Goal: Task Accomplishment & Management: Manage account settings

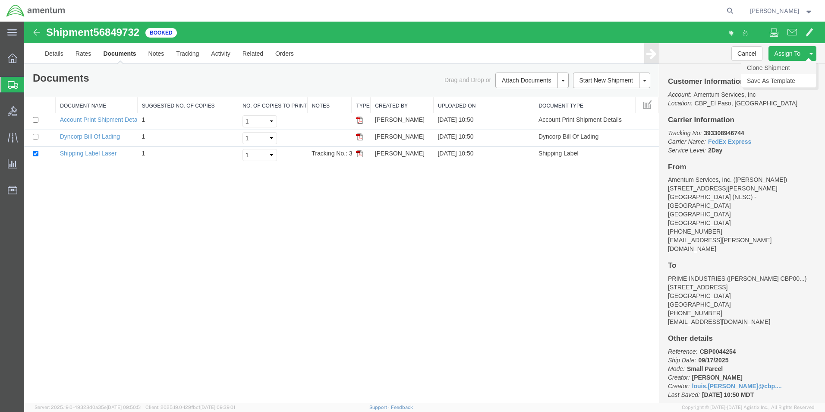
click at [770, 69] on link "Clone Shipment" at bounding box center [778, 67] width 75 height 13
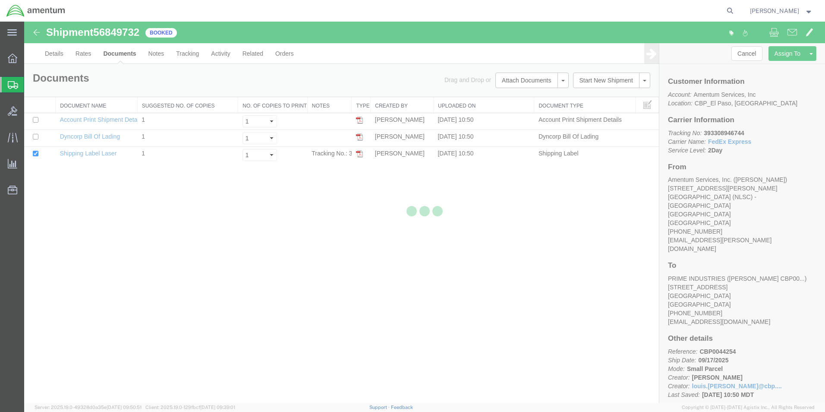
select select "49831"
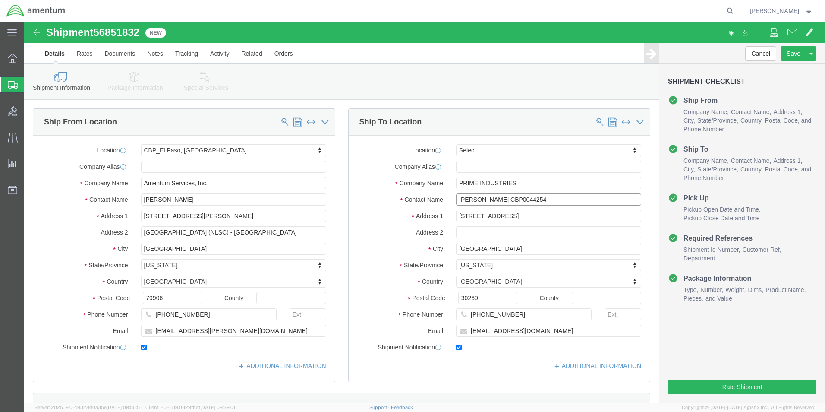
click input "[PERSON_NAME] CBP0044254"
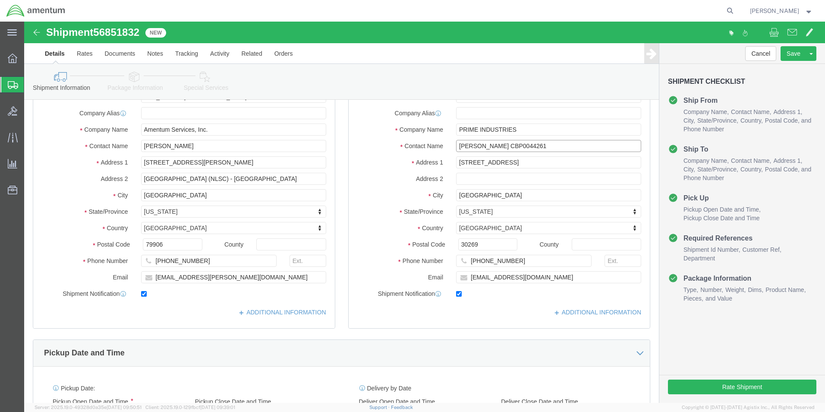
scroll to position [173, 0]
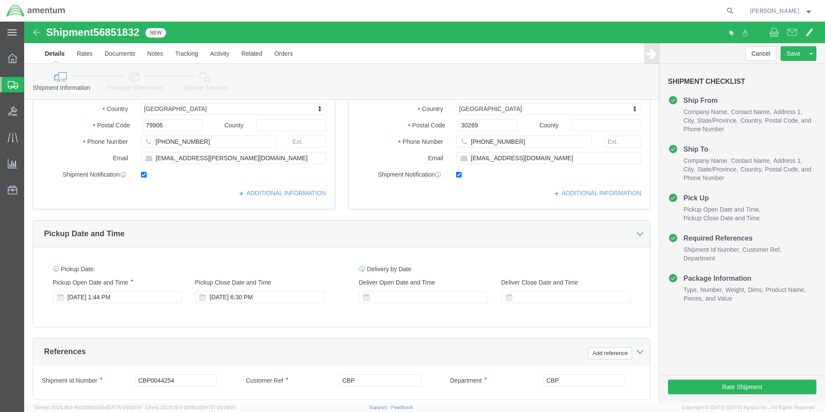
type input "[PERSON_NAME] CBP0044261"
click input "CBP0044254"
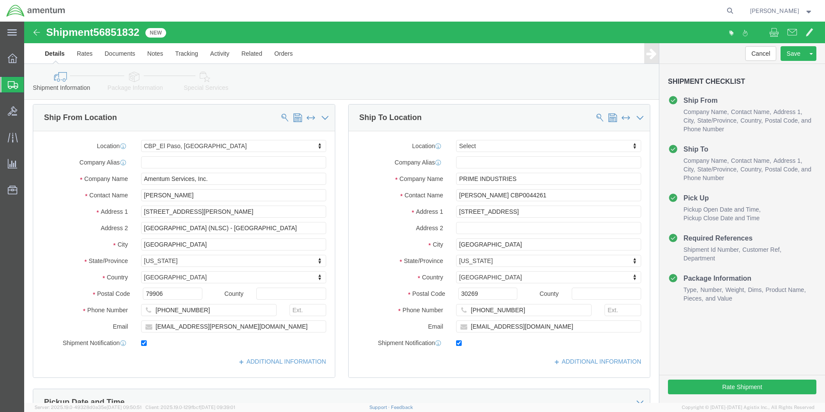
scroll to position [0, 0]
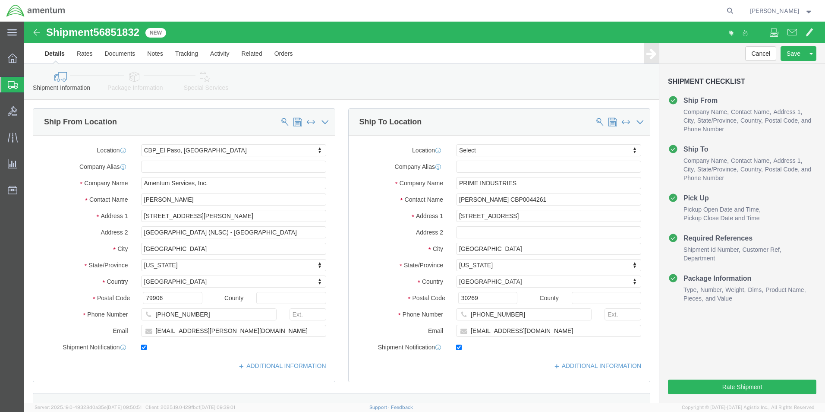
type input "CBP0044261"
click input "[PERSON_NAME] CBP0044261"
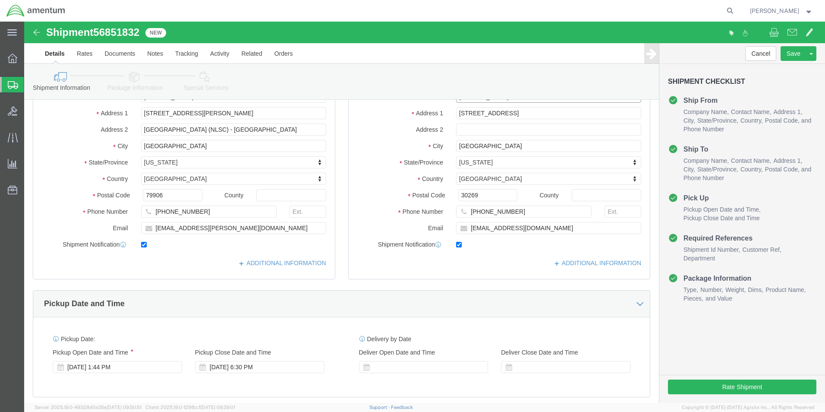
scroll to position [216, 0]
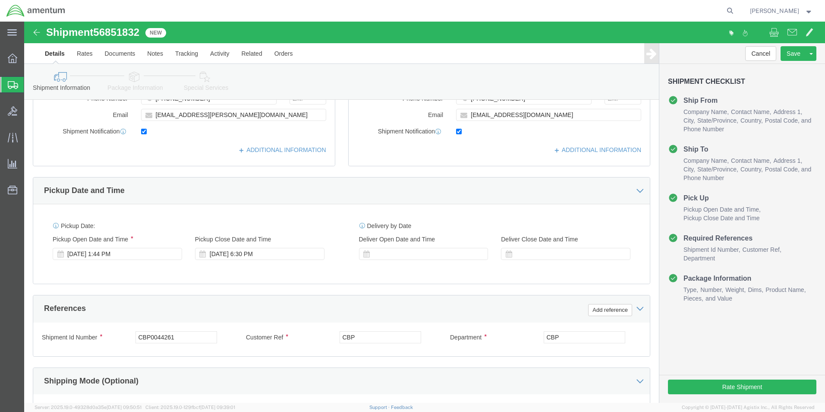
type input "[PERSON_NAME] CBP0044244,61,67"
click input "CBP0044261"
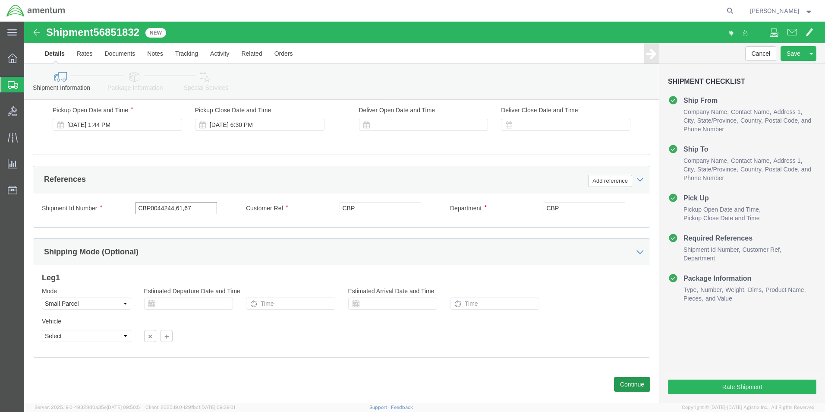
scroll to position [345, 0]
type input "CBP0044244,61,67"
click button "Continue"
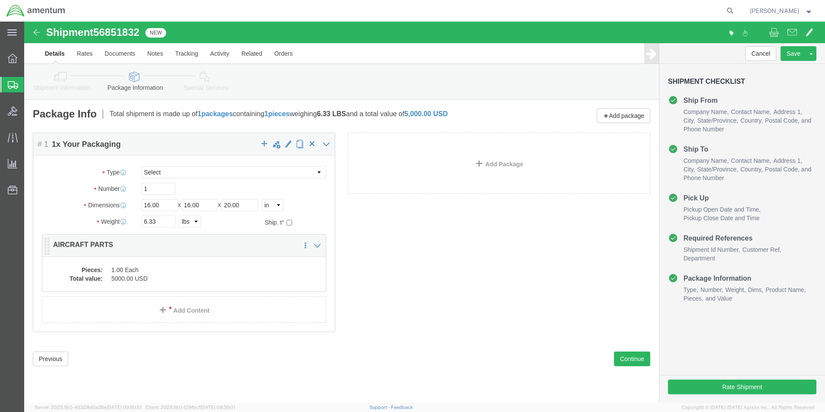
click dd "1.00 Each"
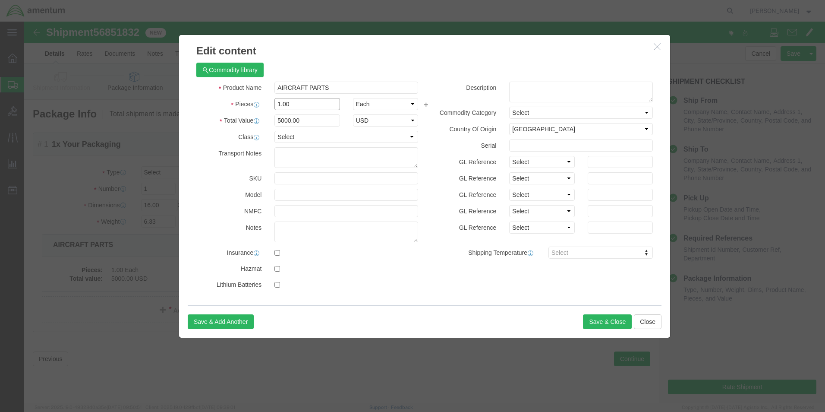
click input "1.00"
type input "3.00"
type input "15000"
click input "15000"
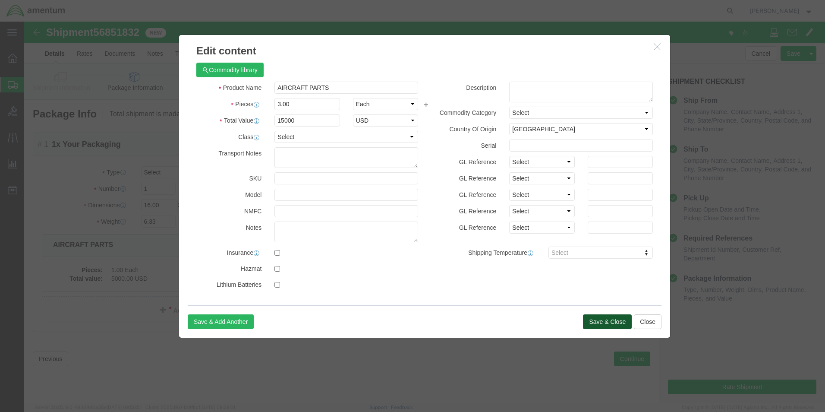
click button "Save & Close"
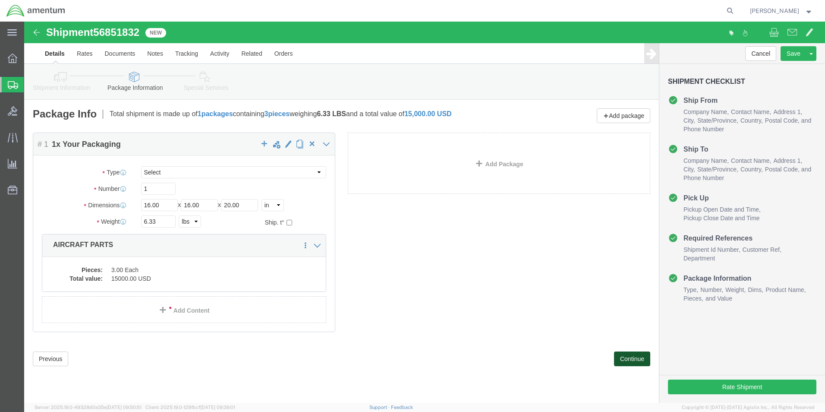
click button "Continue"
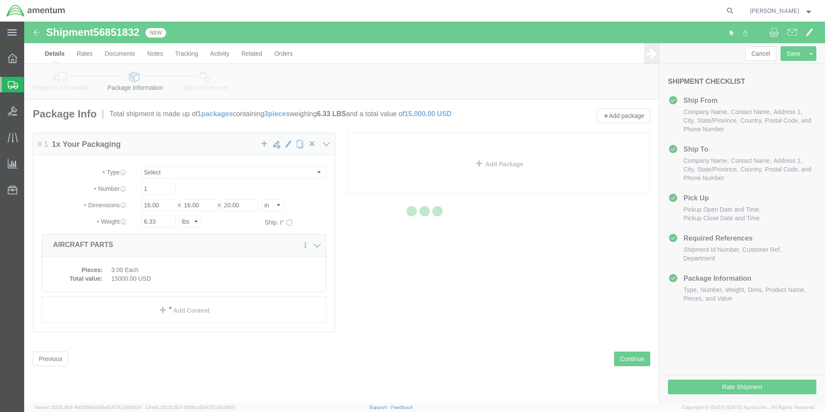
select select
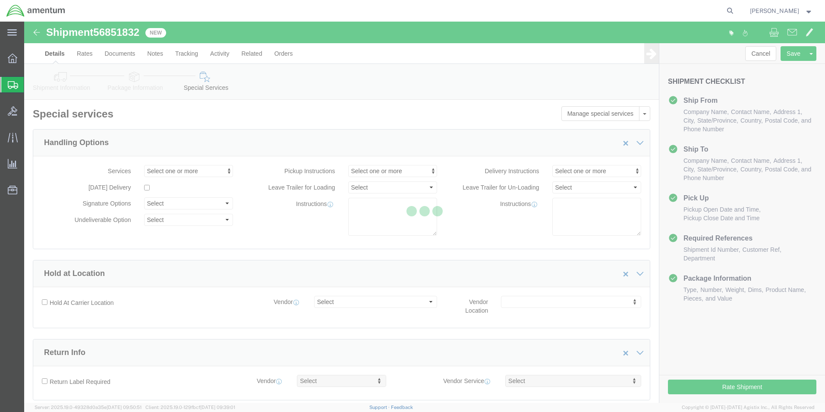
select select "DEPARTMENT"
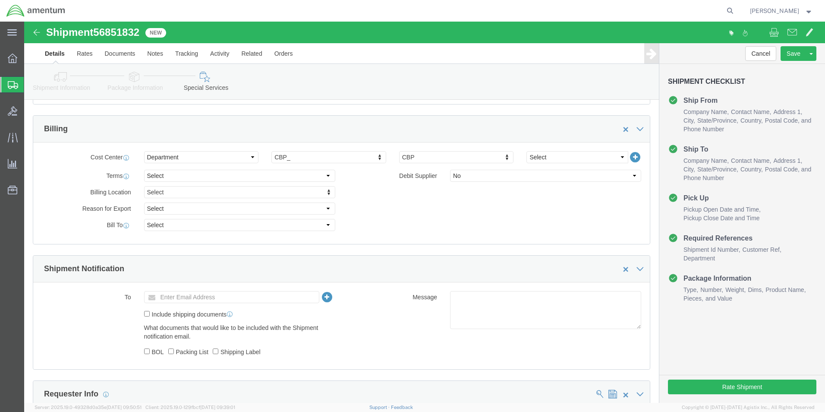
scroll to position [388, 0]
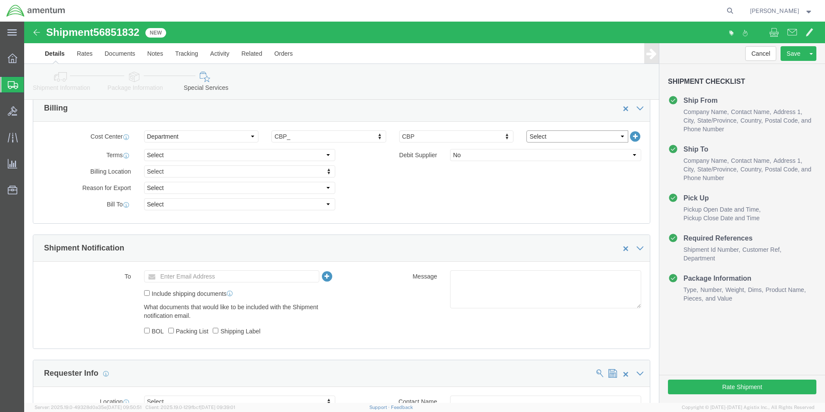
click select "Select 6118.03.03.2219.000.BUN.0000 6118.03.03.2219.000.DLR.0000 6118.03.03.221…"
select select "96752"
click select "Select 6118.03.03.2219.000.BUN.0000 6118.03.03.2219.000.DLR.0000 6118.03.03.221…"
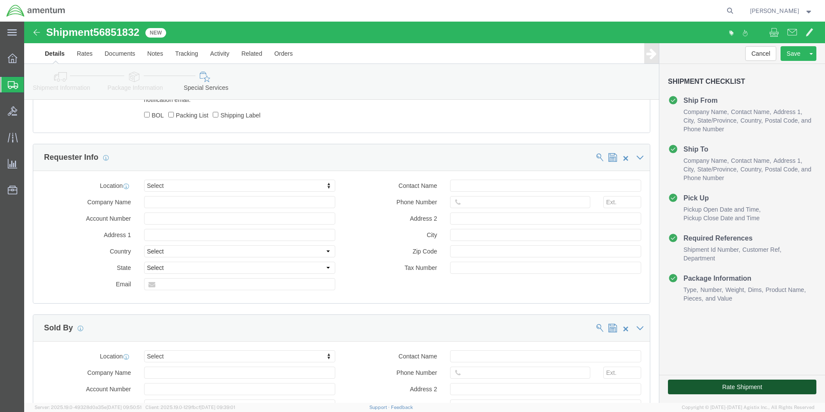
click button "Rate Shipment"
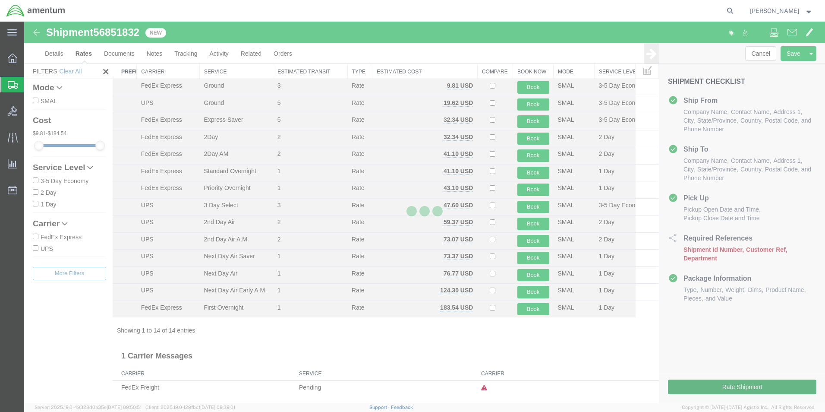
scroll to position [19, 0]
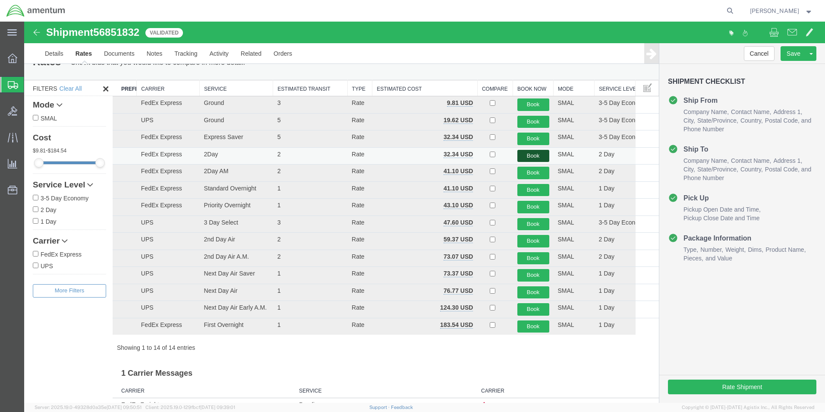
click at [530, 154] on button "Book" at bounding box center [533, 156] width 32 height 13
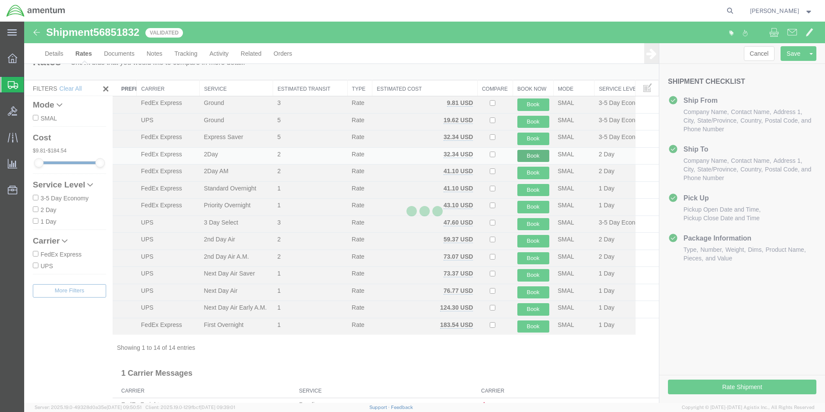
scroll to position [0, 0]
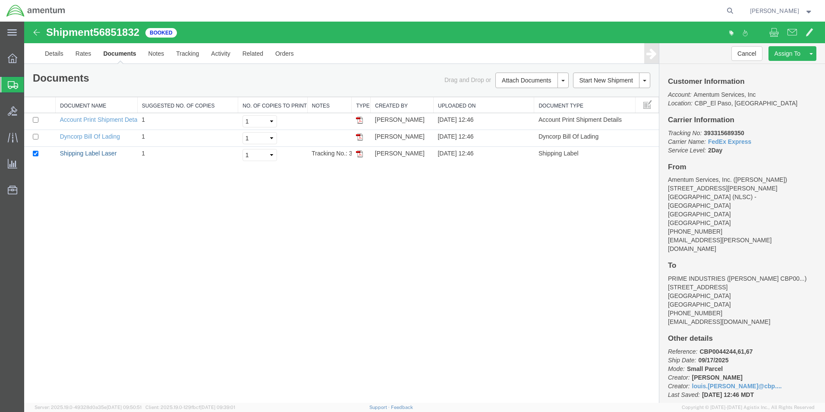
drag, startPoint x: 104, startPoint y: 154, endPoint x: 576, endPoint y: 303, distance: 496.0
click at [104, 154] on link "Shipping Label Laser" at bounding box center [88, 153] width 57 height 7
drag, startPoint x: 776, startPoint y: 67, endPoint x: 742, endPoint y: 75, distance: 35.0
click at [24, 22] on link "Clone Shipment" at bounding box center [24, 22] width 0 height 0
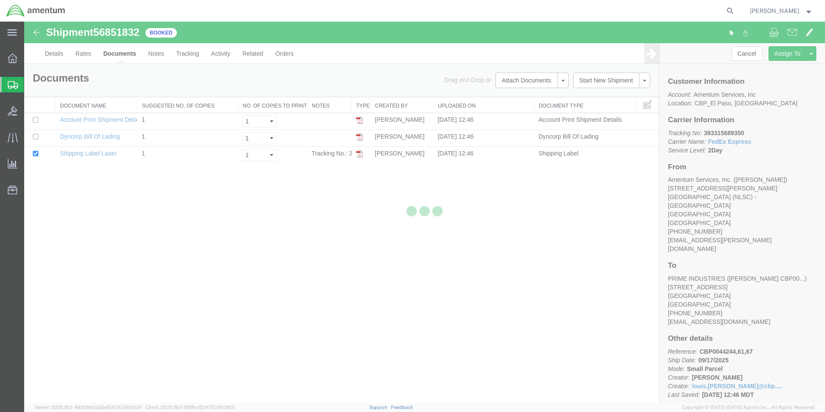
select select "49831"
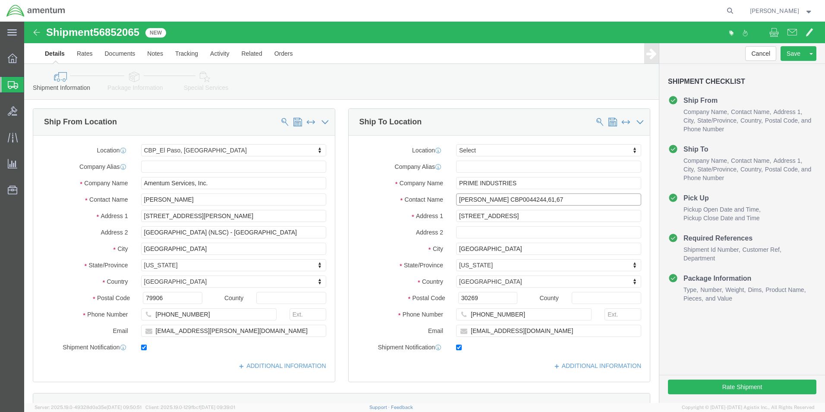
click input "[PERSON_NAME] CBP0044244,61,67"
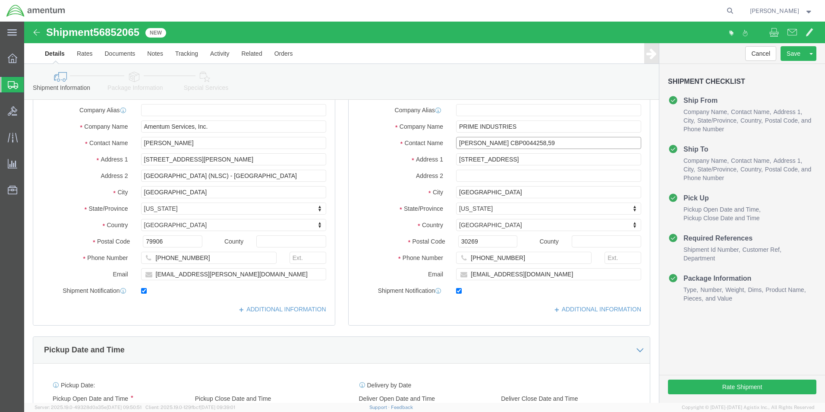
scroll to position [216, 0]
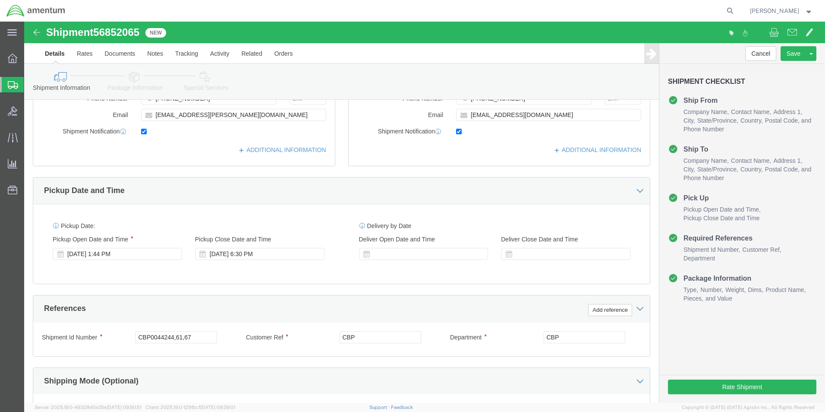
type input "[PERSON_NAME] CBP0044258,59"
click input "CBP0044244,61,67"
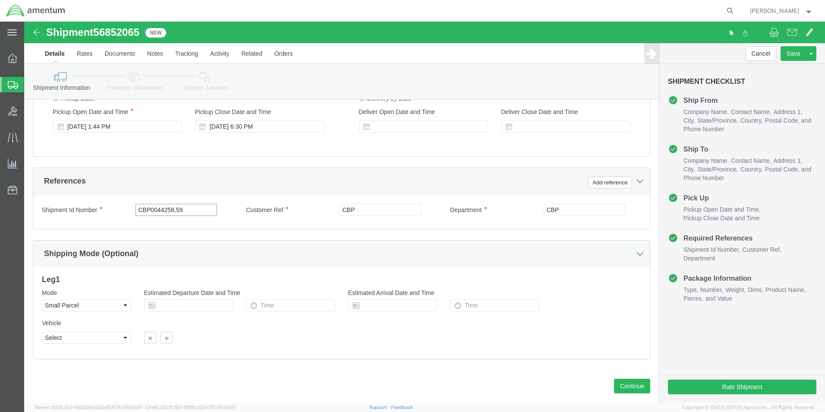
scroll to position [345, 0]
type input "CBP0044258,59"
click button "Continue"
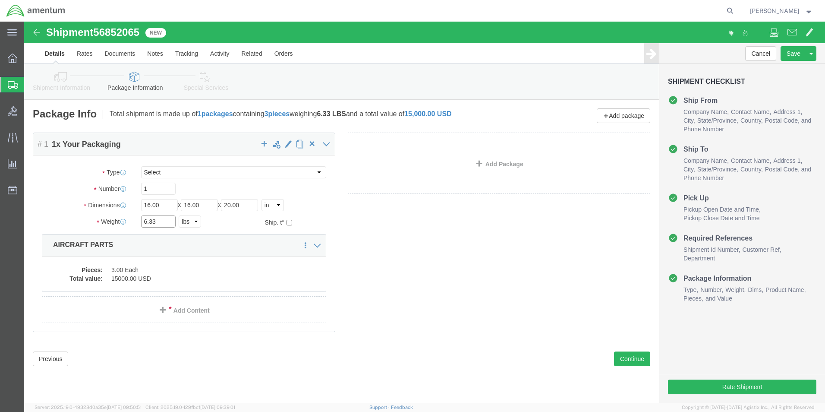
click input "6.33"
type input "19.25"
click dd "15000.00 USD"
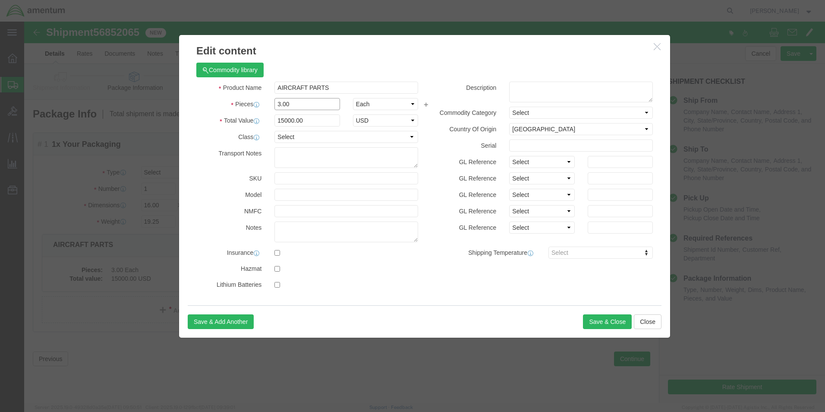
click input "3.00"
type input "2.00"
type input "10000"
click input "10000"
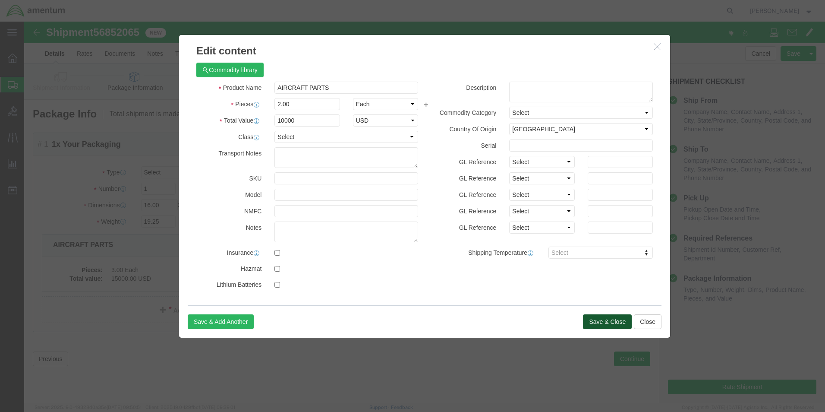
click button "Save & Close"
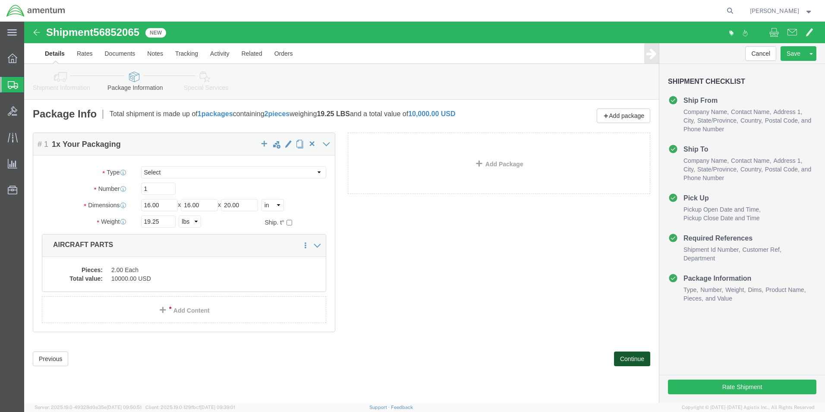
click button "Continue"
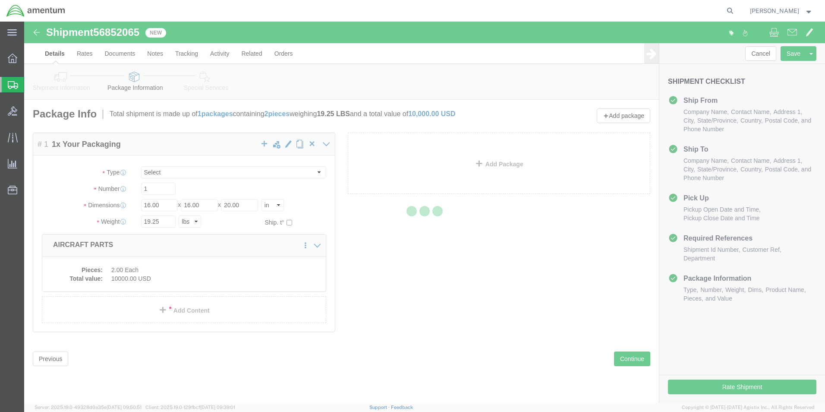
select select
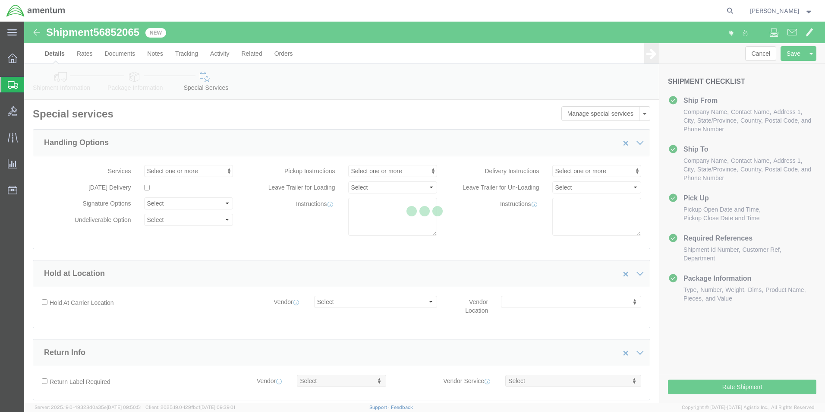
select select "DEPARTMENT"
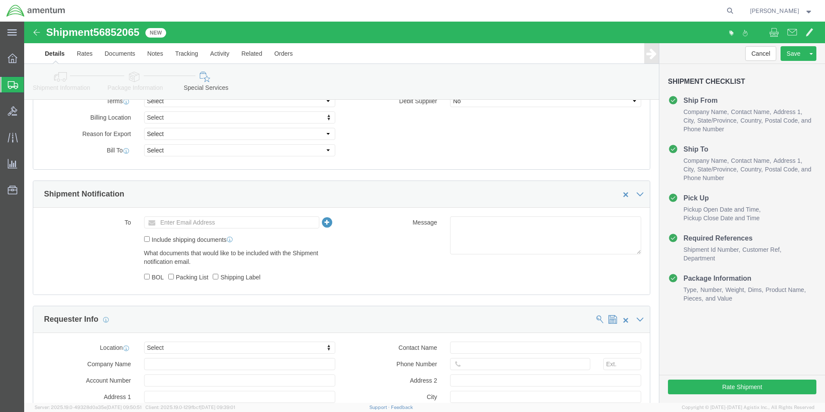
scroll to position [302, 0]
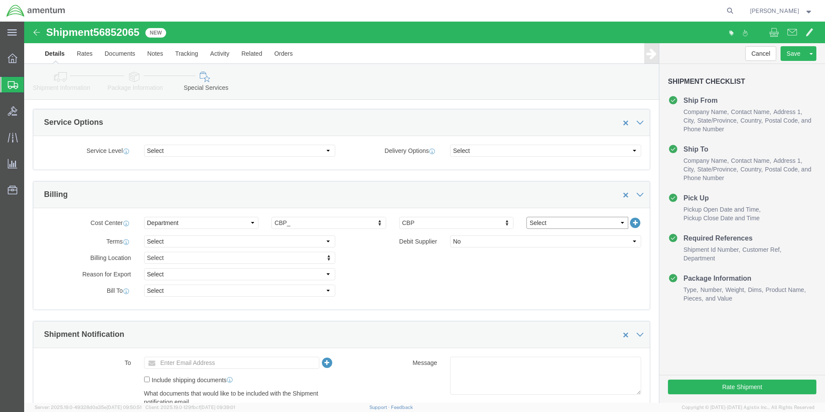
click select "Select 6118.03.03.2219.000.BUN.0000 6118.03.03.2219.000.DLR.0000 6118.03.03.221…"
select select "96752"
click select "Select 6118.03.03.2219.000.BUN.0000 6118.03.03.2219.000.DLR.0000 6118.03.03.221…"
click button "Rate Shipment"
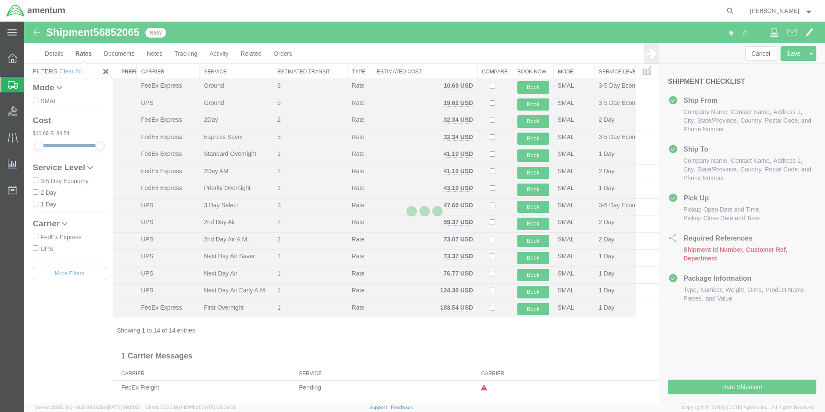
scroll to position [19, 0]
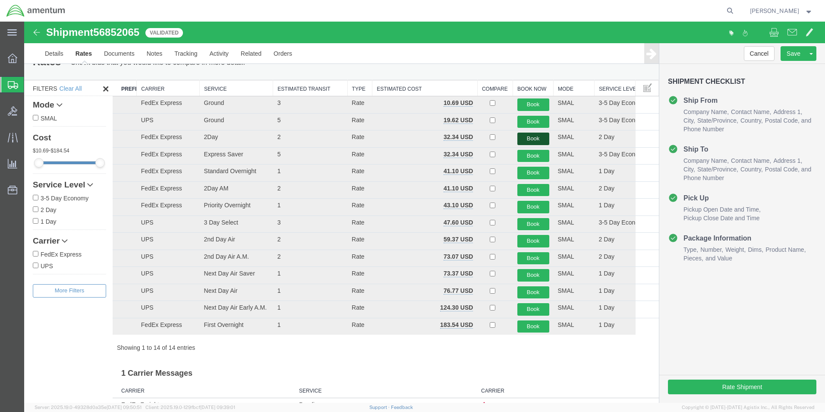
click at [529, 138] on button "Book" at bounding box center [533, 138] width 32 height 13
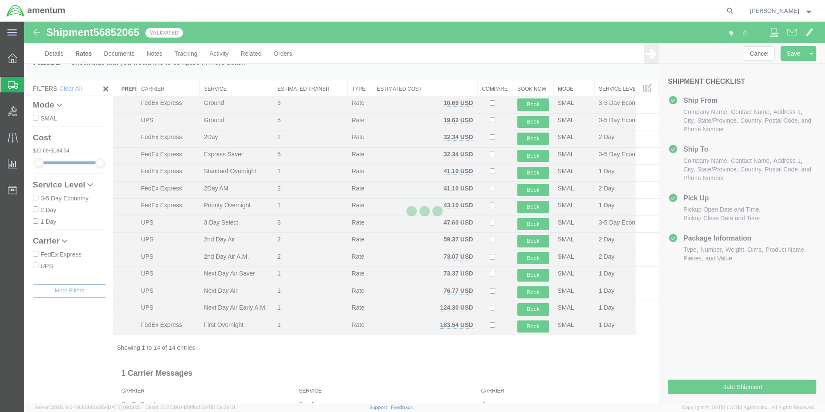
scroll to position [0, 0]
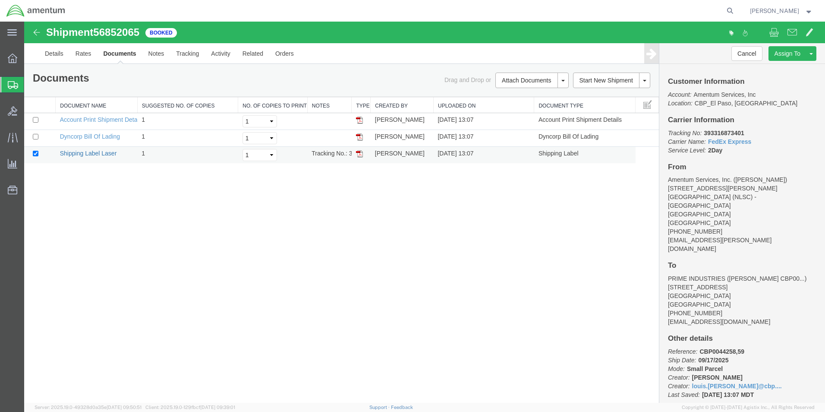
click at [101, 154] on link "Shipping Label Laser" at bounding box center [88, 153] width 57 height 7
click at [0, 0] on span "Create from Template" at bounding box center [0, 0] width 0 height 0
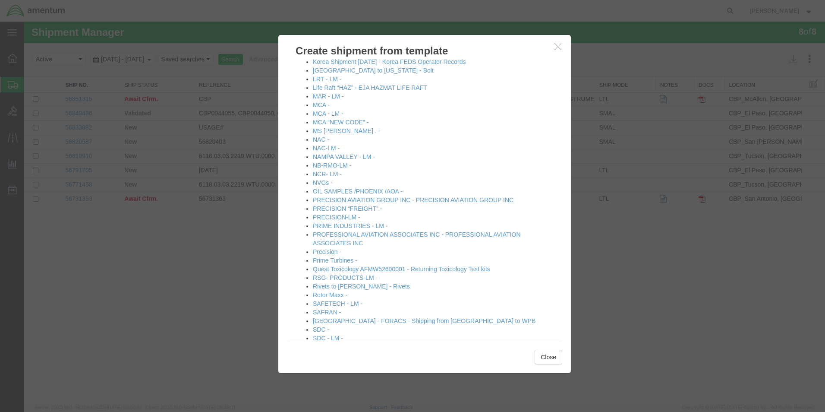
scroll to position [604, 0]
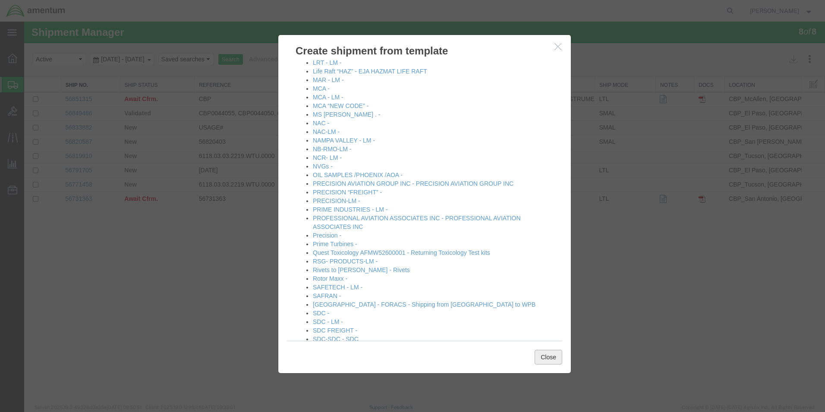
drag, startPoint x: 552, startPoint y: 356, endPoint x: 530, endPoint y: 346, distance: 24.5
click at [552, 356] on button "Close" at bounding box center [549, 356] width 28 height 15
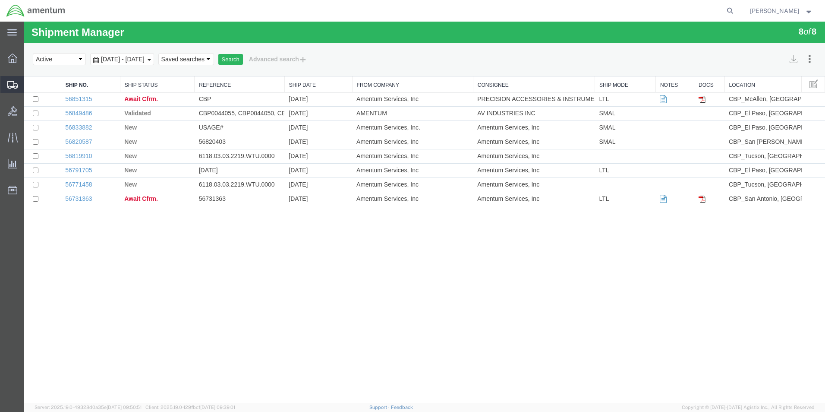
click at [0, 0] on span "Create Shipment" at bounding box center [0, 0] width 0 height 0
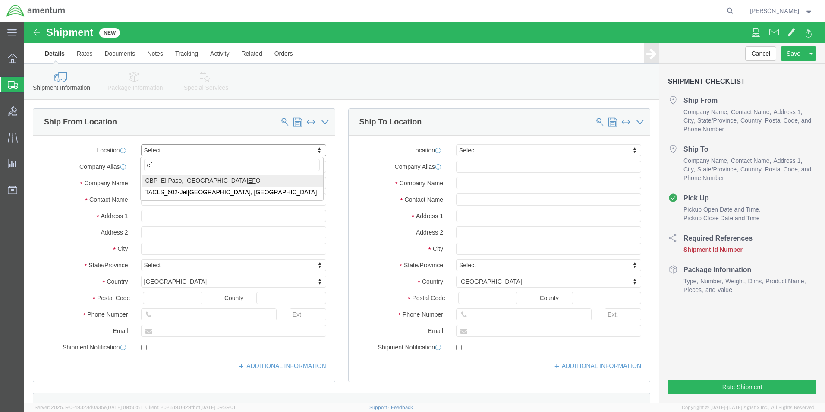
type input "efo"
select select "49831"
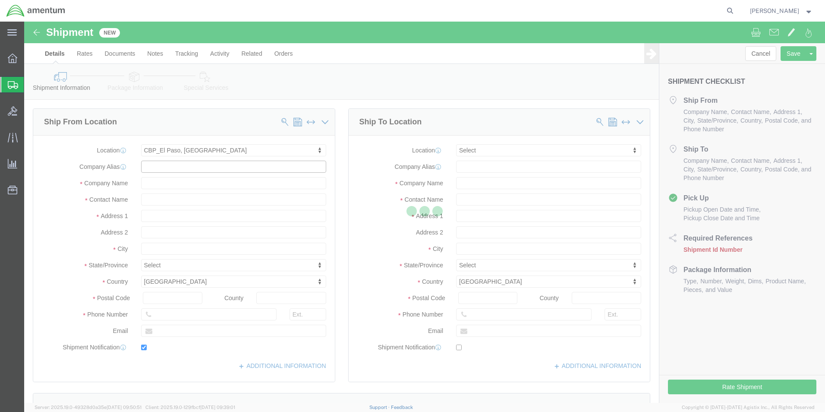
type input "[STREET_ADDRESS][PERSON_NAME]"
type input "79906"
type input "[PHONE_NUMBER]"
type input "[PERSON_NAME][EMAIL_ADDRESS][PERSON_NAME][DOMAIN_NAME]"
checkbox input "true"
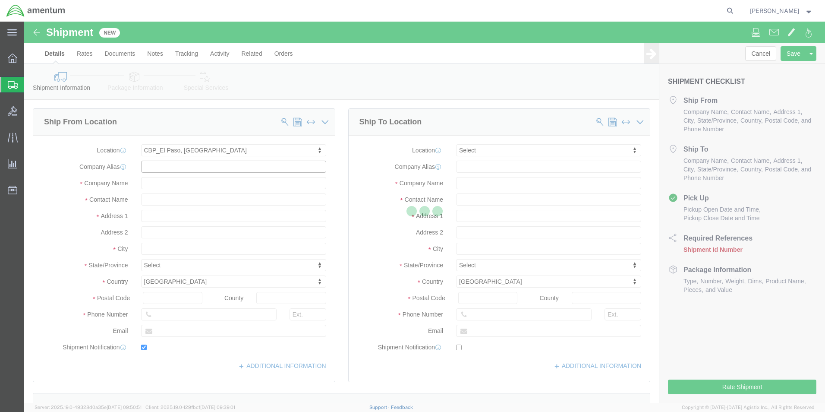
type input "Amentum Services, Inc"
type input "[PERSON_NAME]"
type input "[GEOGRAPHIC_DATA]"
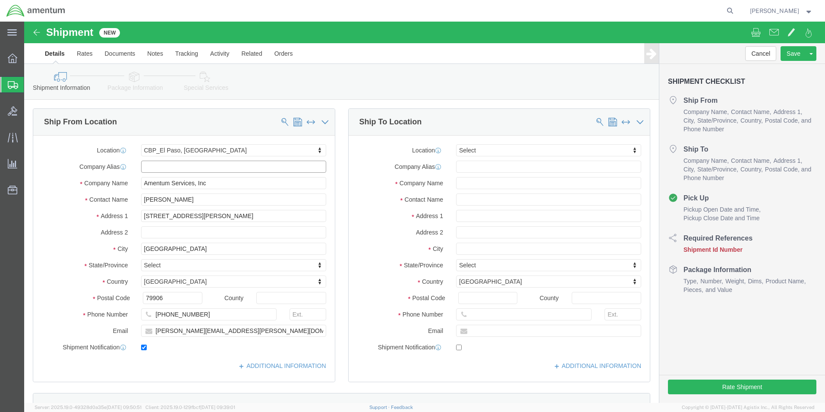
select select "[GEOGRAPHIC_DATA]"
click input "text"
type input "p"
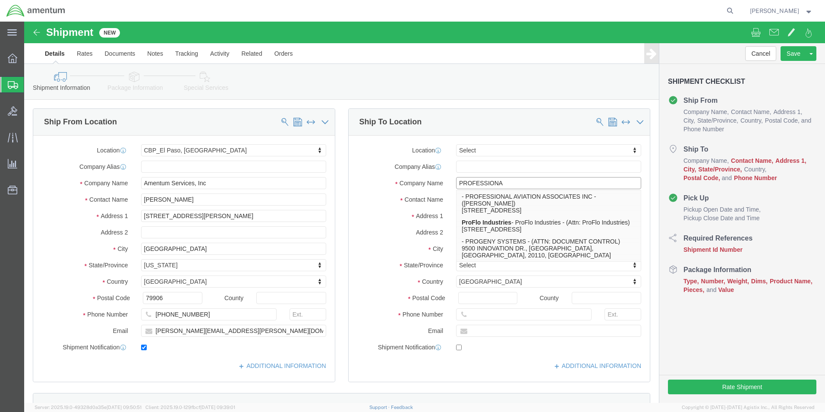
type input "PROFESSIONAL"
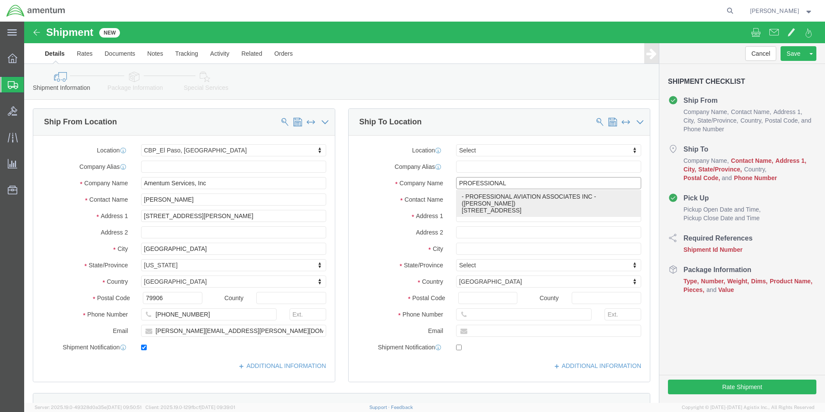
click p "- PROFESSIONAL AVIATION ASSOCIATES INC - ([PERSON_NAME]) [STREET_ADDRESS]"
type input "[STREET_ADDRESS]"
type input "SUITE 300"
type input "30297"
type input "[PHONE_NUMBER]"
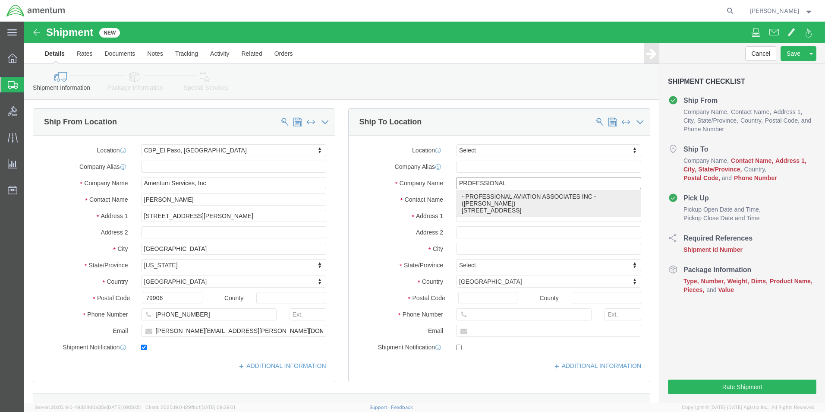
type input "PROFESSIONAL AVIATION ASSOCIATES INC"
type input "[PERSON_NAME]"
type input "[GEOGRAPHIC_DATA]"
select select "GA"
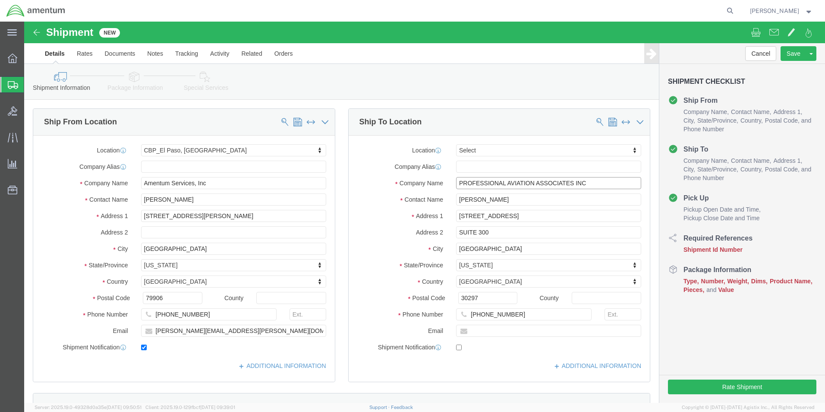
type input "PROFESSIONAL AVIATION ASSOCIATES INC"
click input "[PERSON_NAME]"
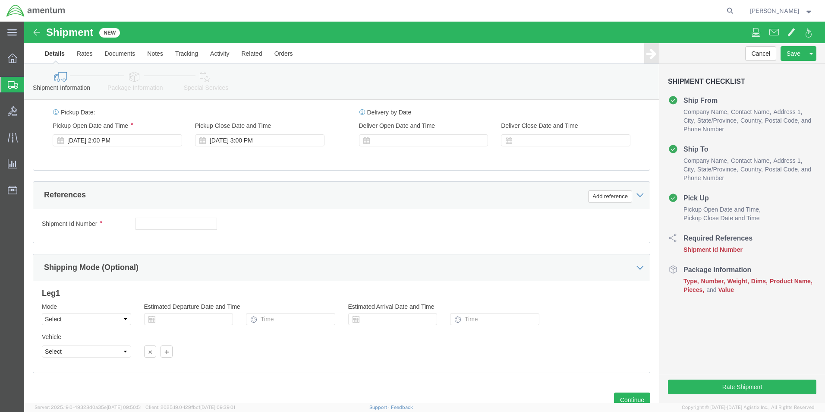
scroll to position [345, 0]
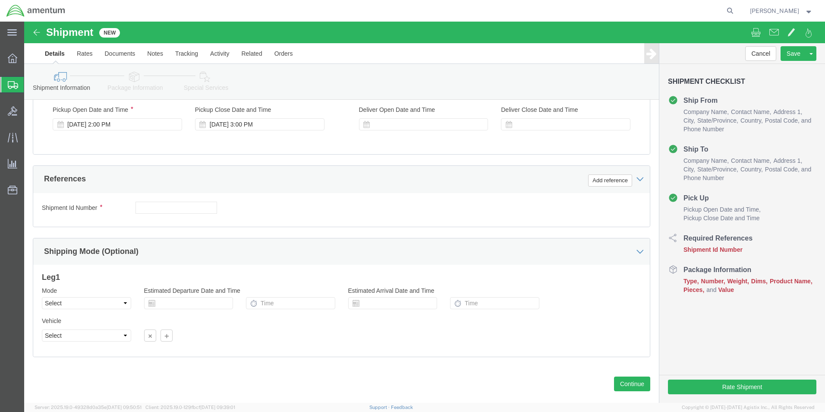
type input "[PERSON_NAME] CBP0044266"
click input "text"
type input "CBP0044266"
click button "Add reference"
click select "Select Account Type Activity ID Airline Appointment Number ASN Batch Request # …"
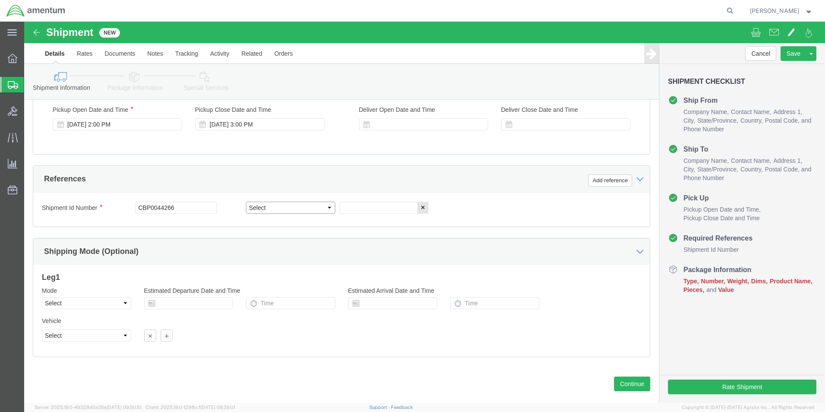
select select "DEPT"
click select "Select Account Type Activity ID Airline Appointment Number ASN Batch Request # …"
click input "text"
type input "CBP"
click div "Shipment Id Number CBP0044266 Select Account Type Activity ID Airline Appointme…"
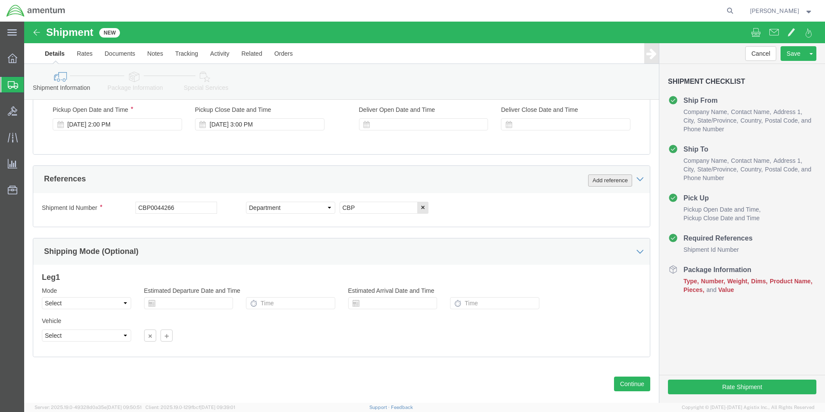
click button "Add reference"
click select "Select Account Type Activity ID Airline Appointment Number ASN Batch Request # …"
select select "DEPT"
click select "Select Account Type Activity ID Airline Appointment Number ASN Batch Request # …"
click input "text"
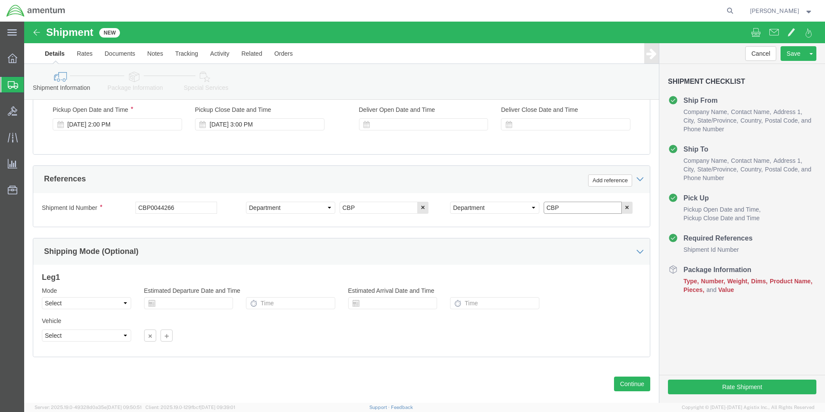
type input "CBP"
click div "Shipping Mode (Optional)"
click select "Select Air Less than Truckload Multi-Leg Ocean Freight Rail Small Parcel Truckl…"
select select "SMAL"
click select "Select Air Less than Truckload Multi-Leg Ocean Freight Rail Small Parcel Truckl…"
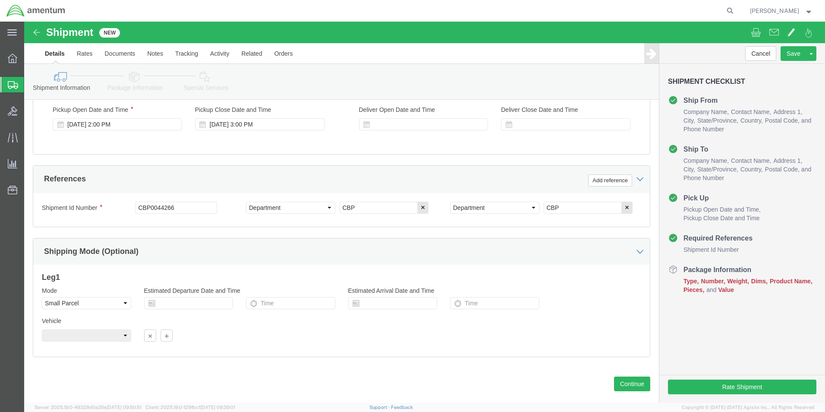
click div "Mode Select Air Less than Truckload Multi-Leg Ocean Freight Rail Small Parcel T…"
click button "Continue"
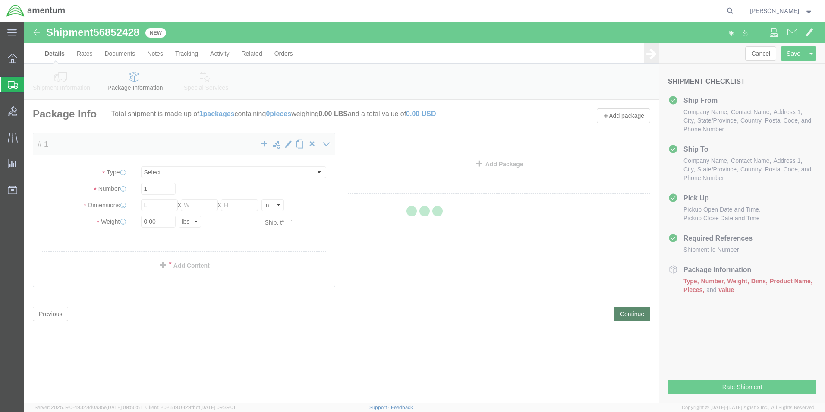
select select "YRPK"
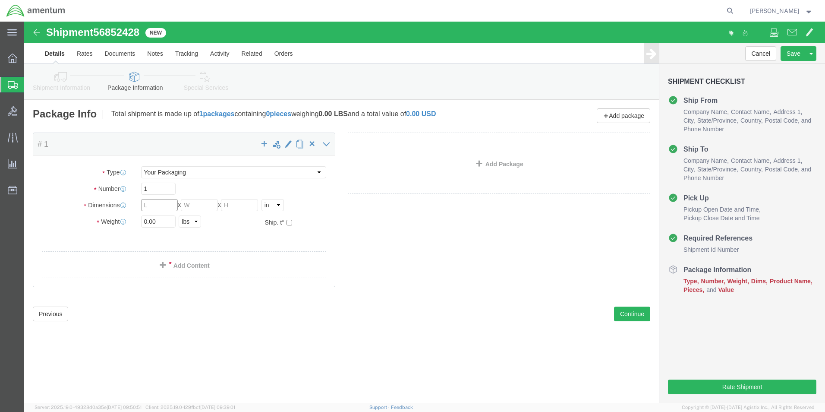
click input "text"
type input "28"
type input "14"
type input "32.02"
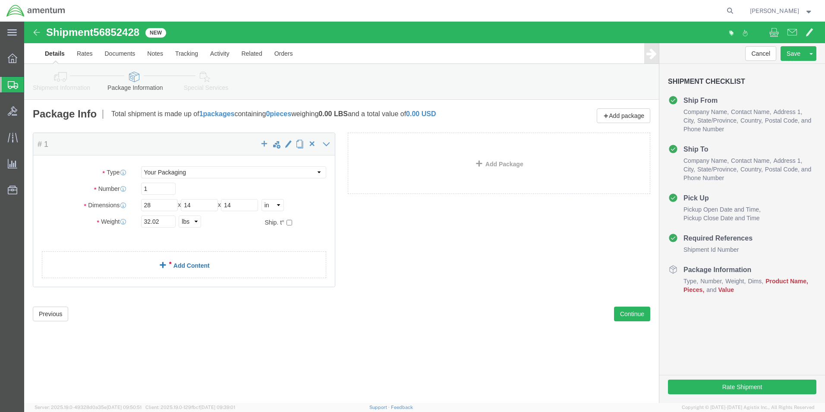
click link "Add Content"
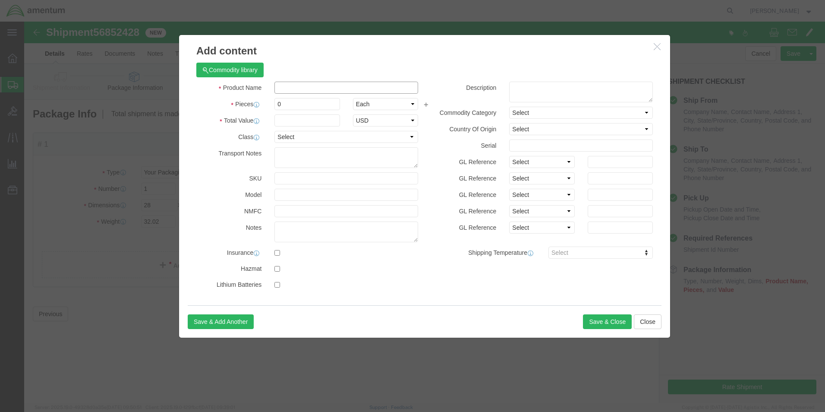
click input "text"
type input "AIRCRAFT PARTS"
select select "US"
click input "0"
type input "1.00"
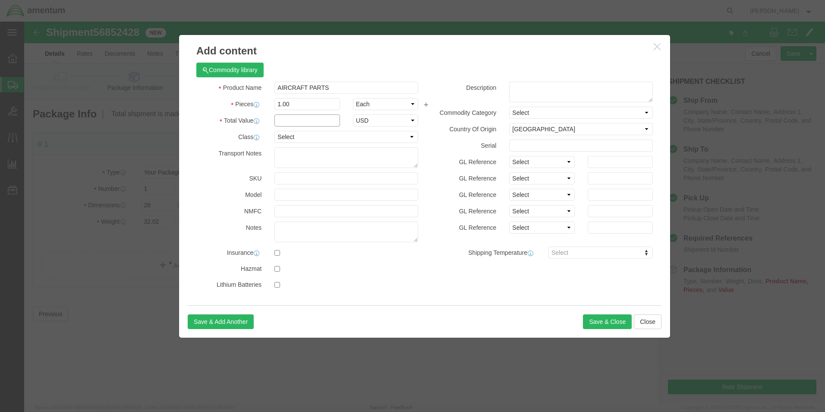
click input "text"
type input "15000.00"
click button "Save & Close"
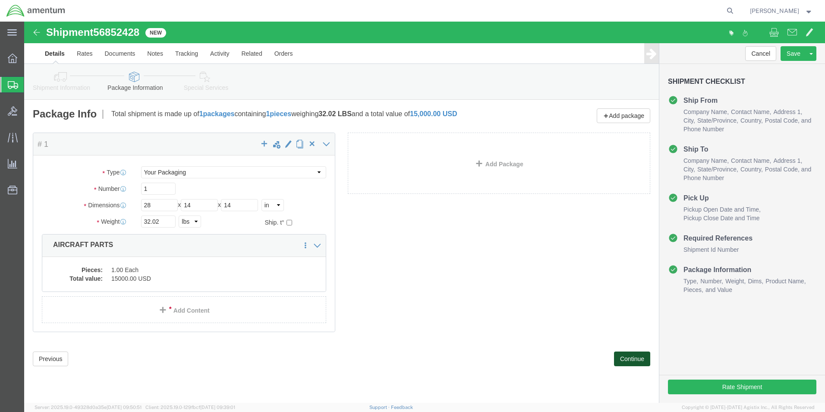
click button "Continue"
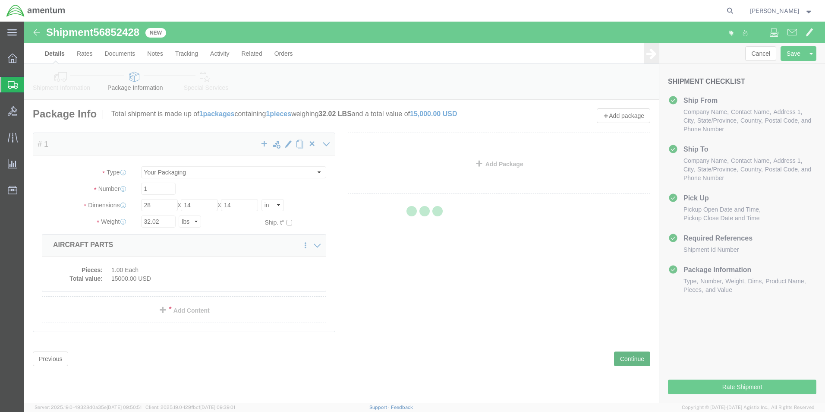
select select
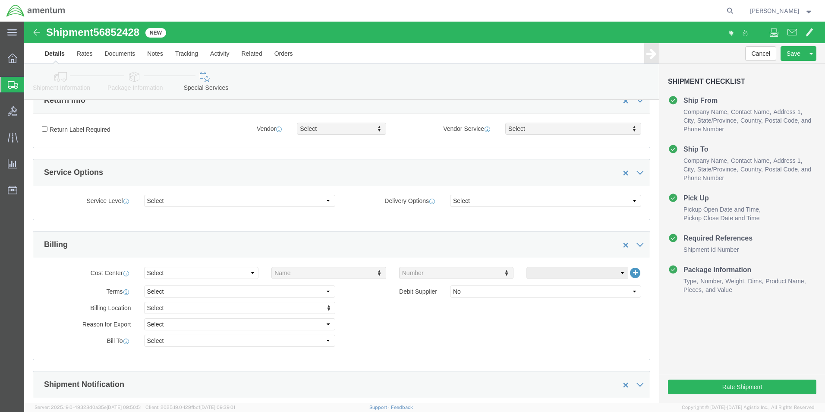
scroll to position [259, 0]
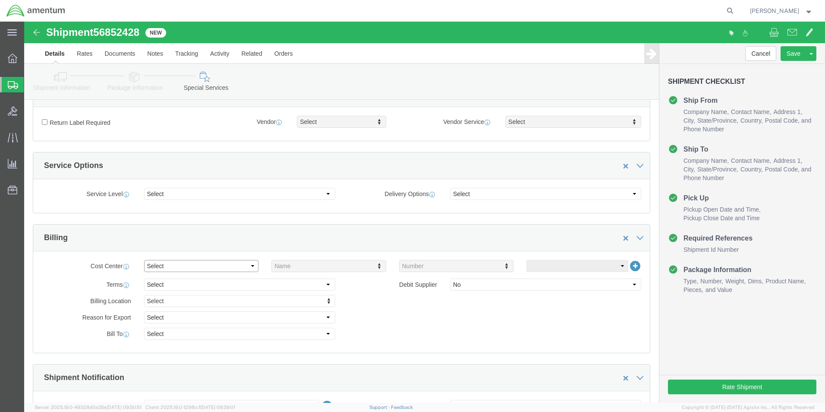
click select "Select Buyer Cost Center Department Operations Number Order Number Sales Person"
select select "DEPARTMENT"
click select "Select Buyer Cost Center Department Operations Number Order Number Sales Person"
type input "CBP"
click select "Select 6118.03.03.2219.000.SOC.0000 6118.03.03.2219.000.WBE.0000 6118.03.03.221…"
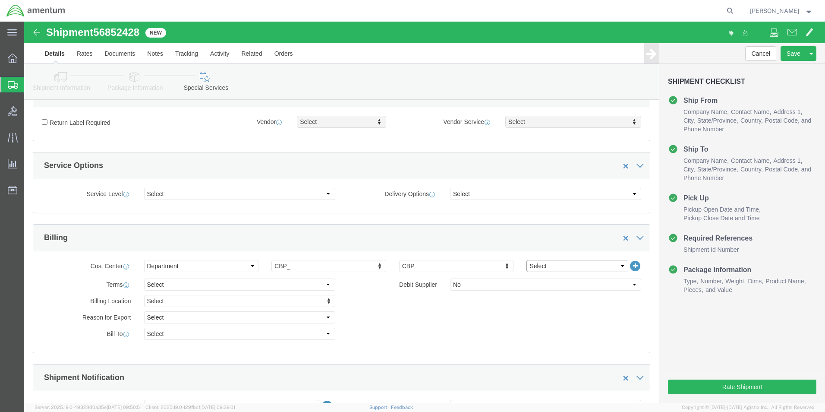
select select "96752"
click select "Select 6118.03.03.2219.000.SOC.0000 6118.03.03.2219.000.WBE.0000 6118.03.03.221…"
click div "Billing Location Select Select My Profile Location [PHONE_NUMBER] [PHONE_NUMBER…"
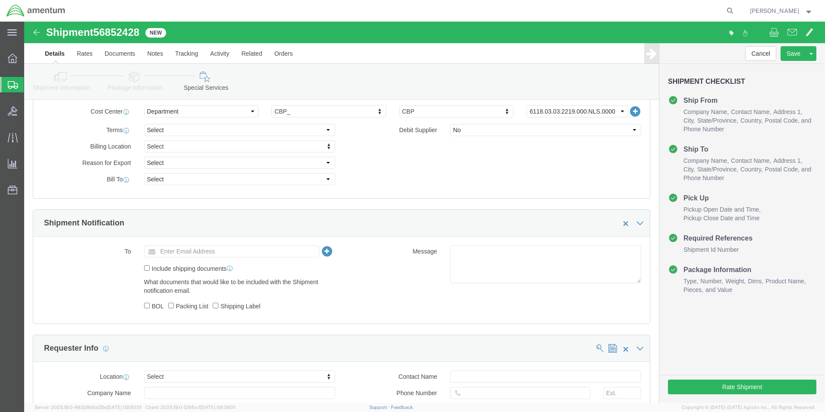
scroll to position [431, 0]
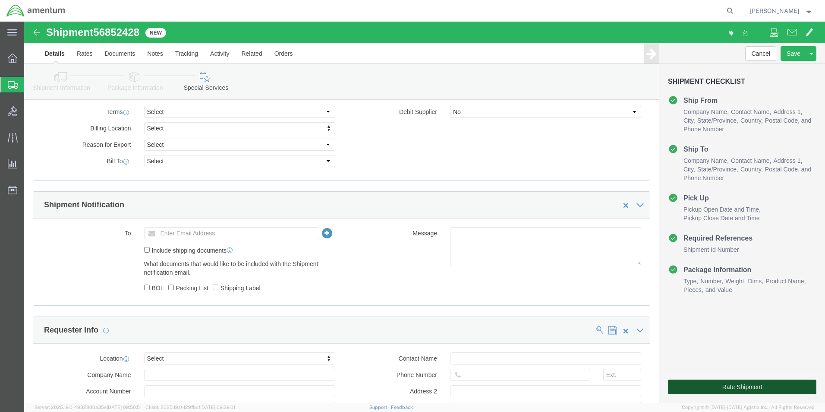
click button "Rate Shipment"
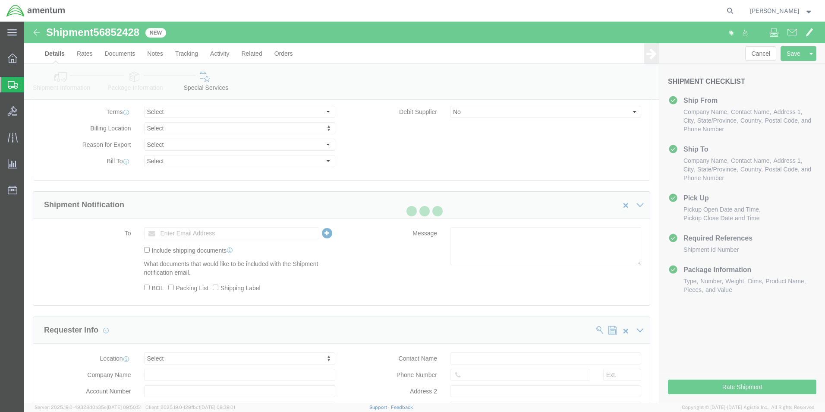
scroll to position [395, 0]
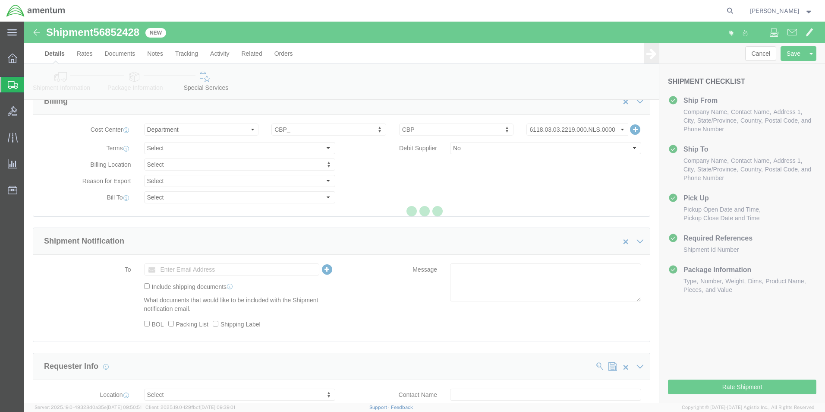
select select "49831"
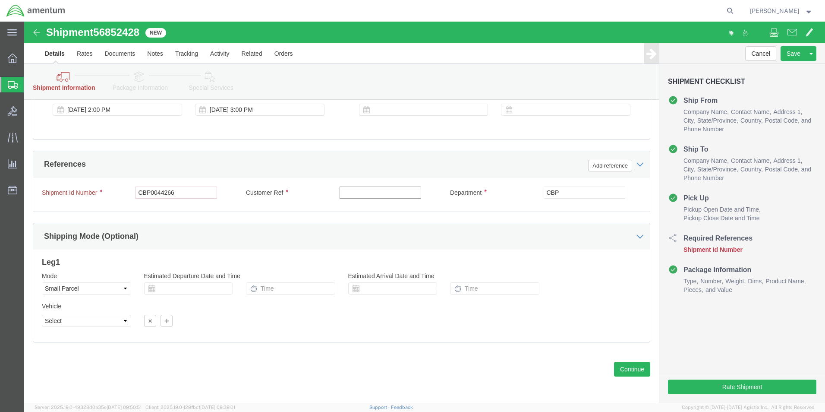
click input "text"
type input "CBP"
click div "Mode Select Air Less than Truckload Multi-Leg Ocean Freight Rail Small Parcel T…"
click button "Continue"
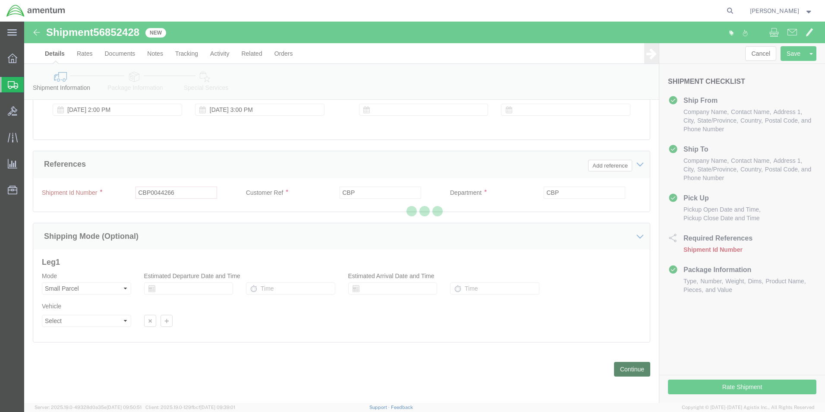
scroll to position [0, 0]
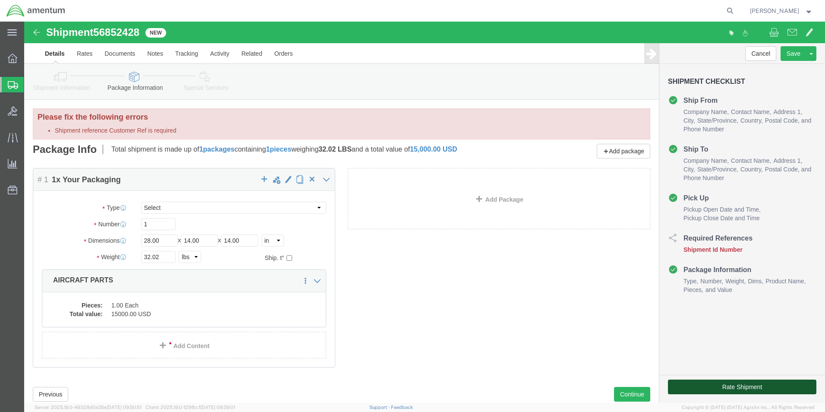
click button "Rate Shipment"
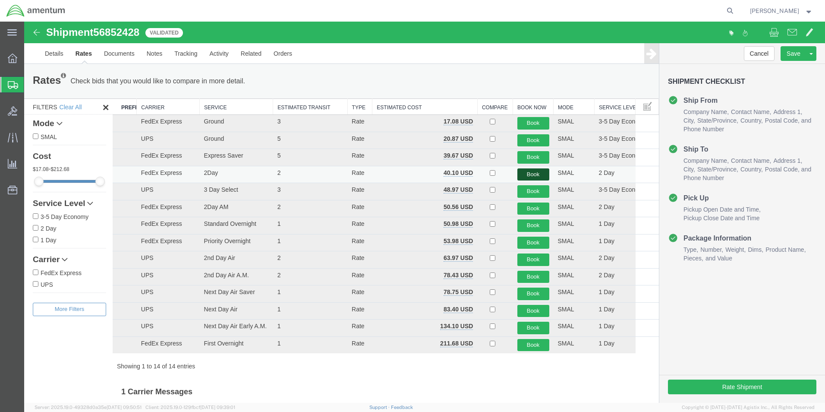
click at [524, 173] on button "Book" at bounding box center [533, 174] width 32 height 13
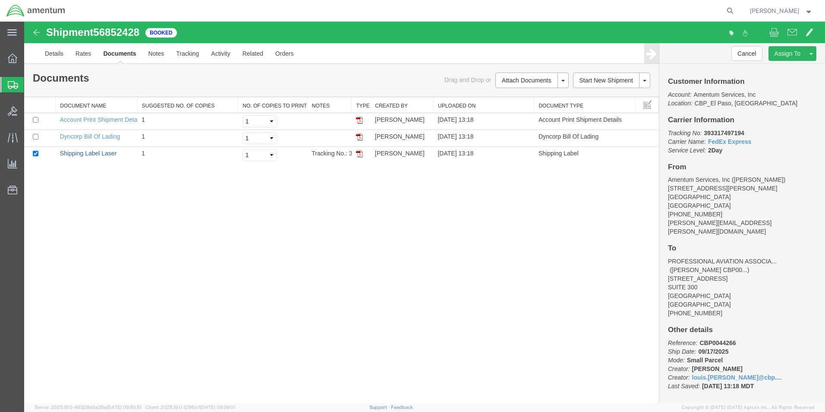
drag, startPoint x: 109, startPoint y: 155, endPoint x: 618, endPoint y: 301, distance: 529.5
click at [109, 155] on link "Shipping Label Laser" at bounding box center [88, 153] width 57 height 7
click at [782, 79] on link "Save As Template" at bounding box center [778, 80] width 75 height 13
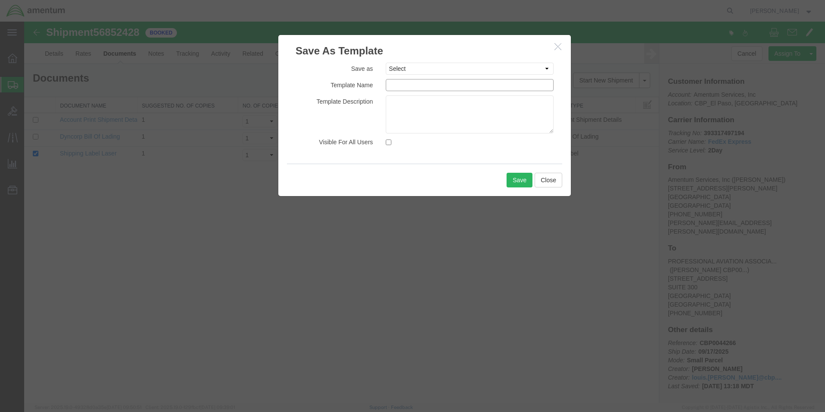
click at [478, 85] on input "text" at bounding box center [470, 85] width 168 height 12
type input "PROFESSIONAL AVATION - LM"
click at [523, 179] on button "Save" at bounding box center [520, 180] width 26 height 15
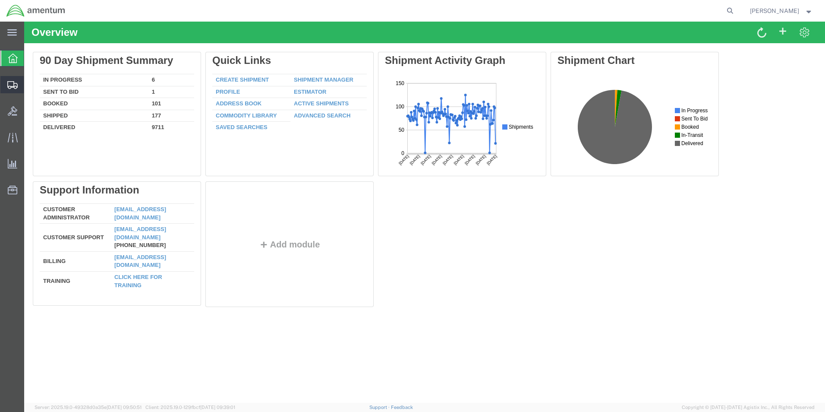
click at [0, 0] on span "Create from Template" at bounding box center [0, 0] width 0 height 0
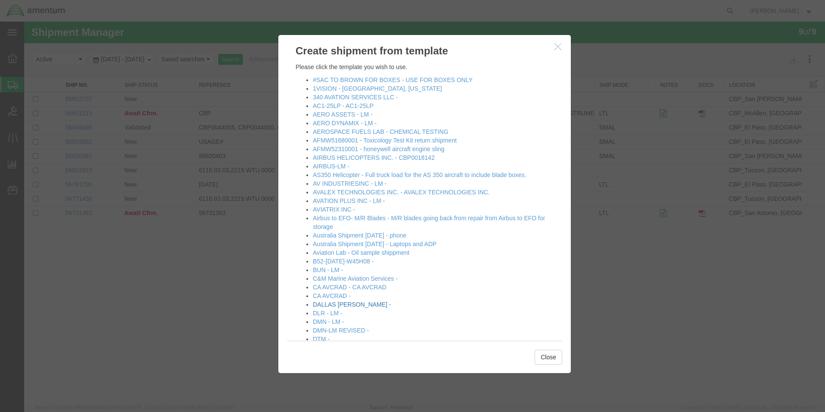
click at [350, 304] on link "DALLAS [PERSON_NAME] -" at bounding box center [352, 304] width 78 height 7
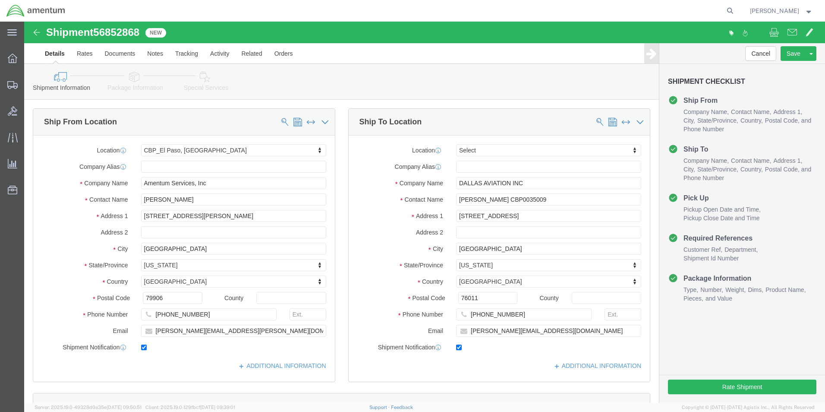
select select "49831"
select select
click input "KASANDRA SAENZ CBP0035009"
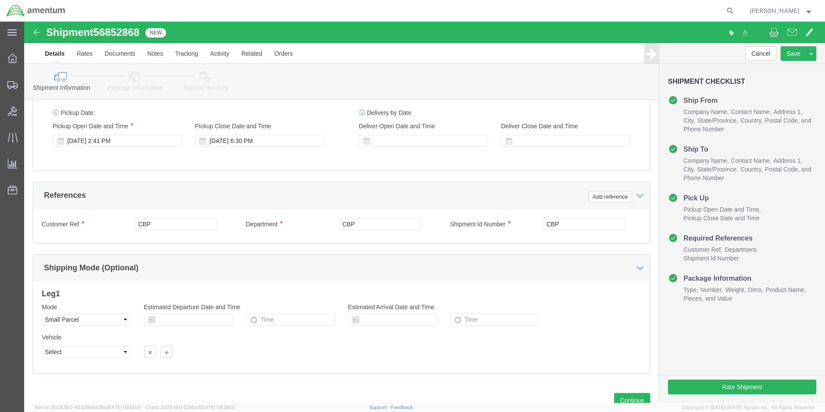
scroll to position [360, 0]
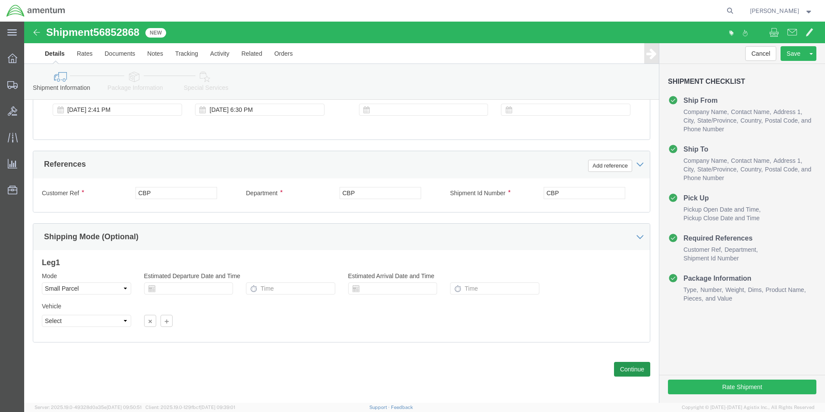
type input "KASANDRA SAENZ CBP0044016"
click button "Continue"
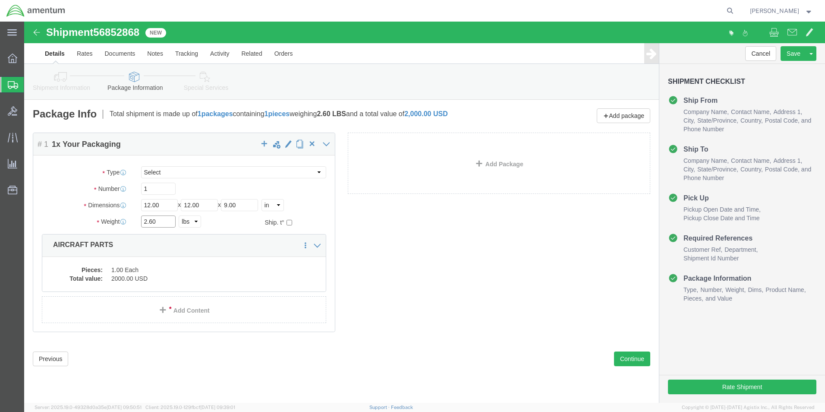
click input "2.60"
type input "16.30"
click dd "1.00 Each"
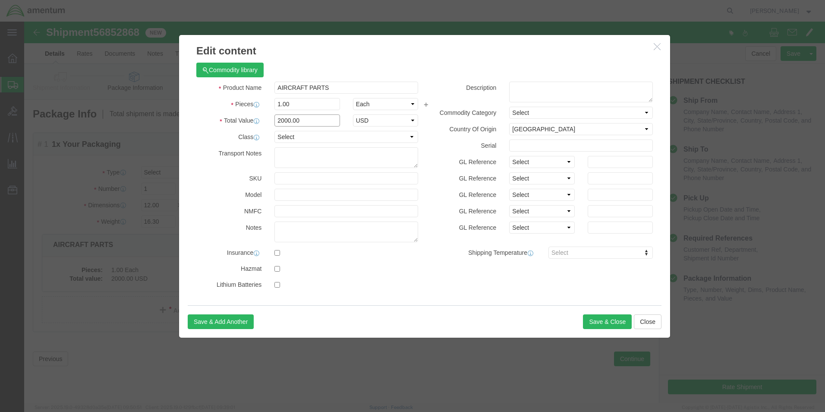
click input "2000.00"
type input "5000.00"
click button "Save & Close"
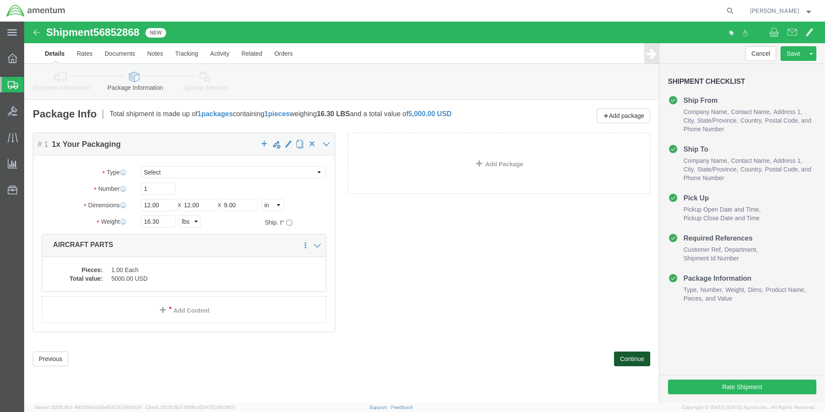
click button "Continue"
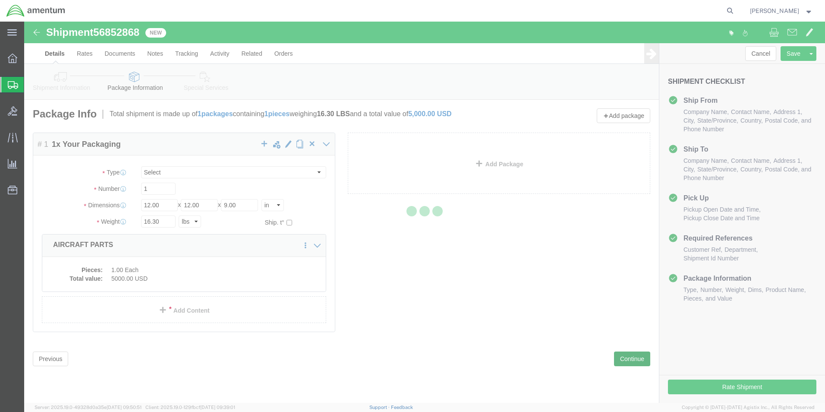
select select
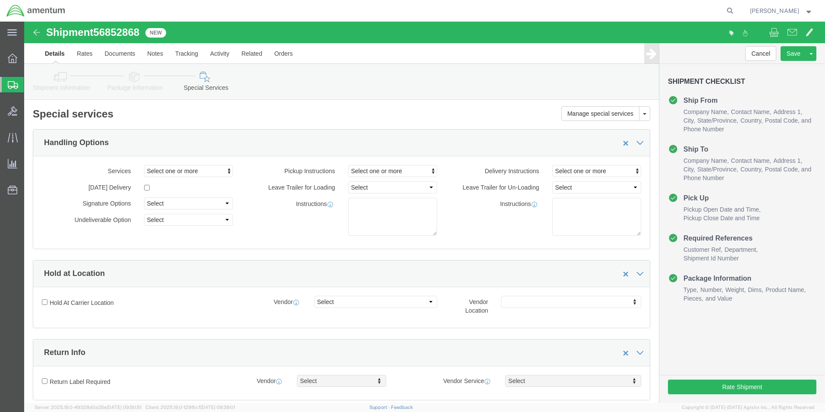
select select "DEPARTMENT"
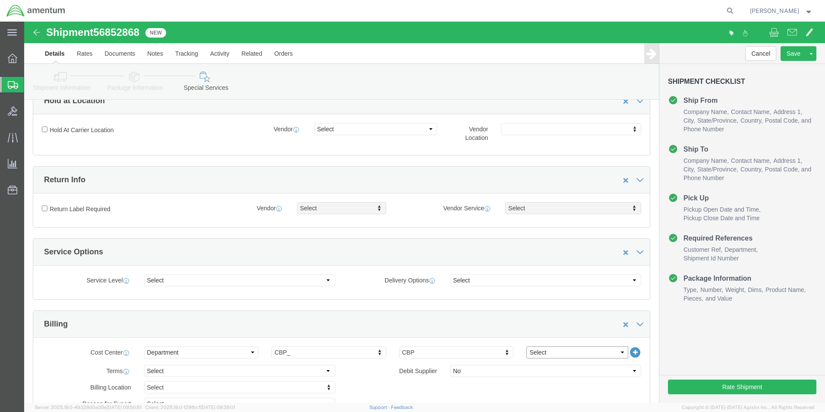
click select "Select 6118.03.03.2219.000.BUN.0000 6118.03.03.2219.000.DLR.0000 6118.03.03.221…"
select select "96752"
click select "Select 6118.03.03.2219.000.BUN.0000 6118.03.03.2219.000.DLR.0000 6118.03.03.221…"
click div "Terms comments Debit Supplier Select Yes No"
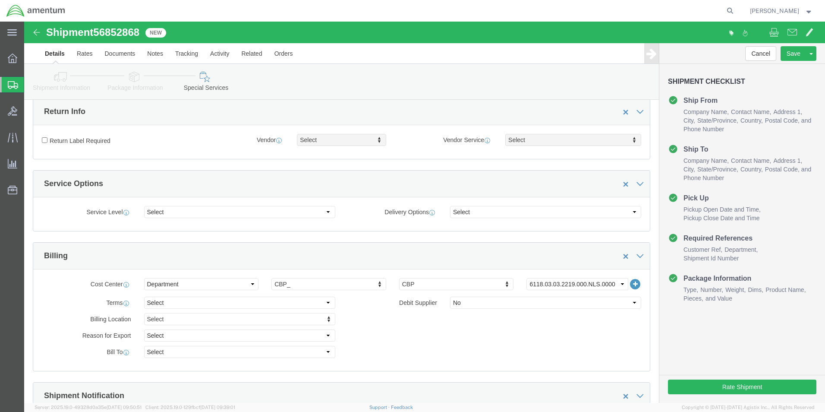
scroll to position [345, 0]
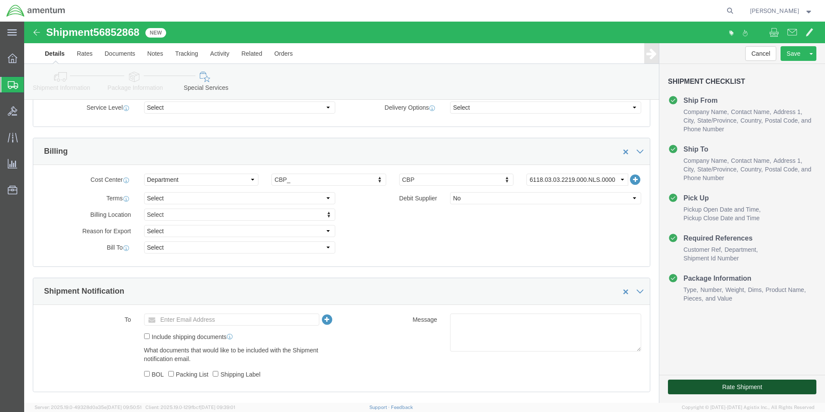
click button "Rate Shipment"
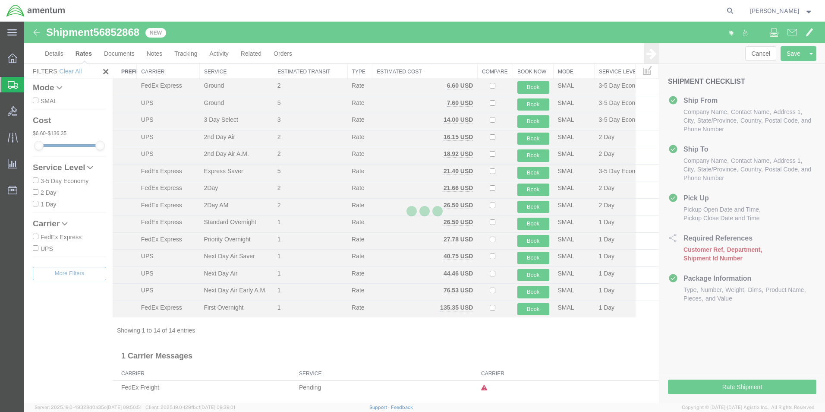
scroll to position [19, 0]
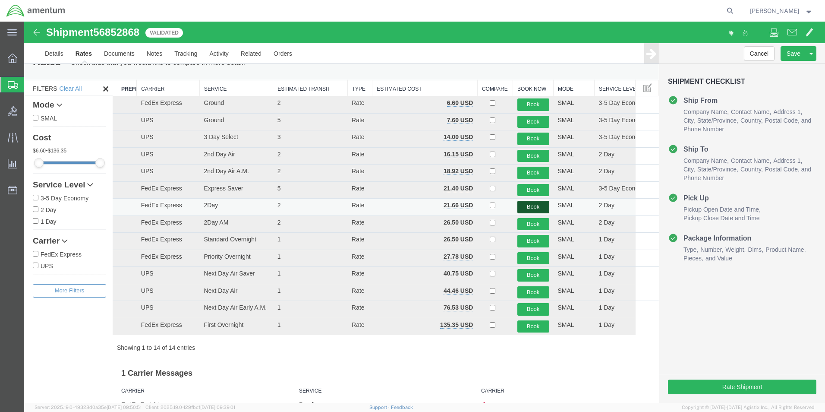
click at [525, 207] on button "Book" at bounding box center [533, 207] width 32 height 13
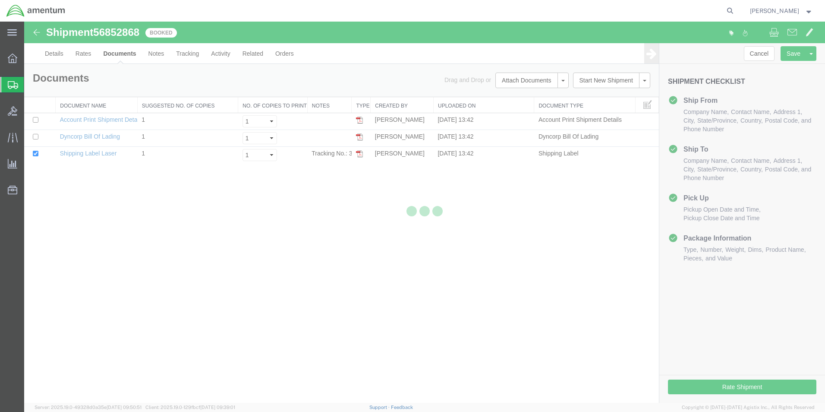
scroll to position [0, 0]
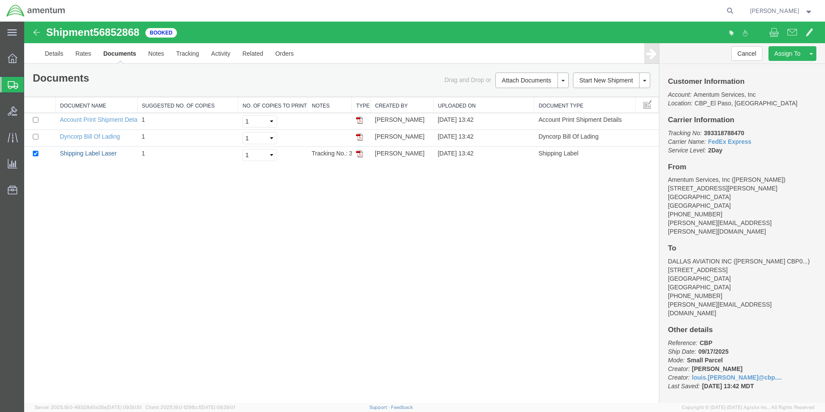
drag, startPoint x: 104, startPoint y: 154, endPoint x: 491, endPoint y: 251, distance: 399.0
click at [104, 154] on link "Shipping Label Laser" at bounding box center [88, 153] width 57 height 7
